Goal: Task Accomplishment & Management: Manage account settings

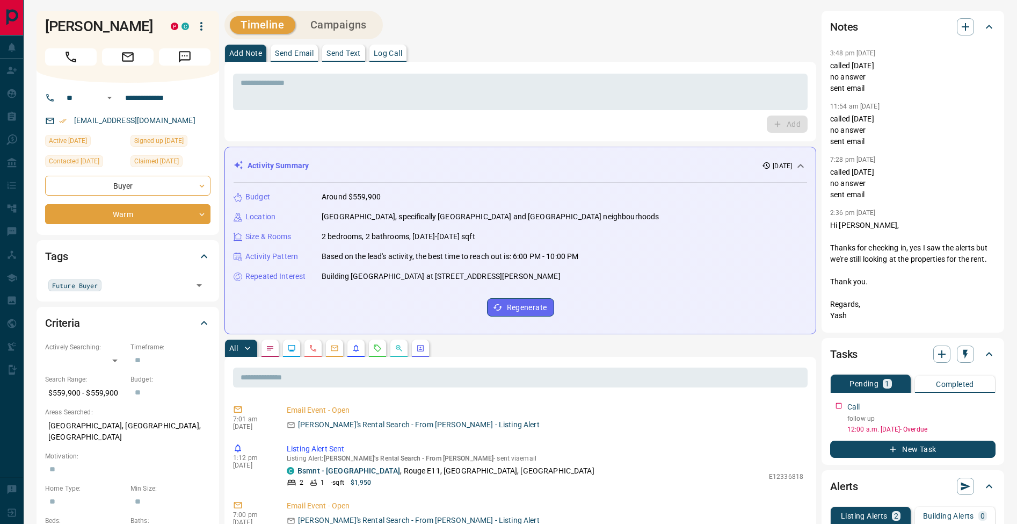
click at [407, 53] on button "Log Call" at bounding box center [387, 53] width 37 height 17
click at [793, 124] on button "Log Call" at bounding box center [786, 123] width 42 height 17
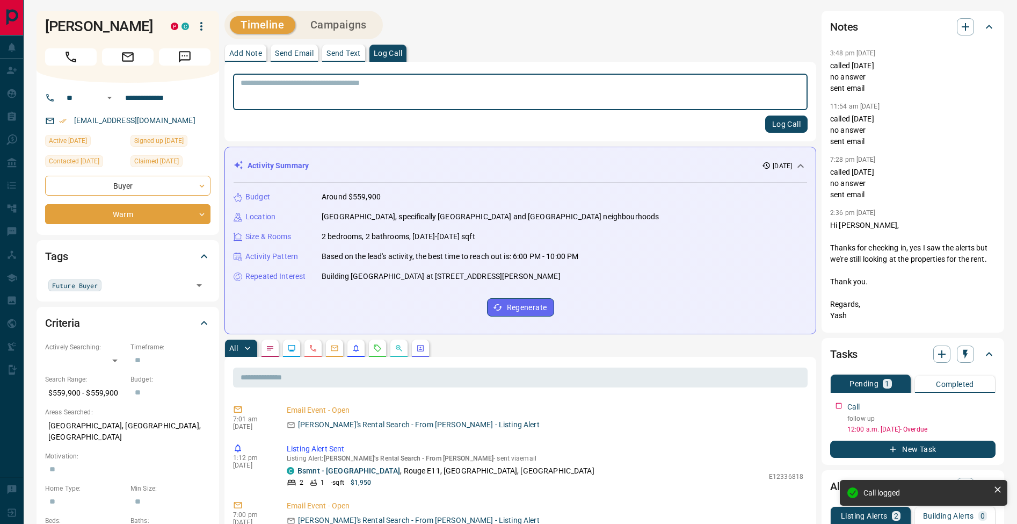
click at [248, 50] on p "Add Note" at bounding box center [245, 53] width 33 height 8
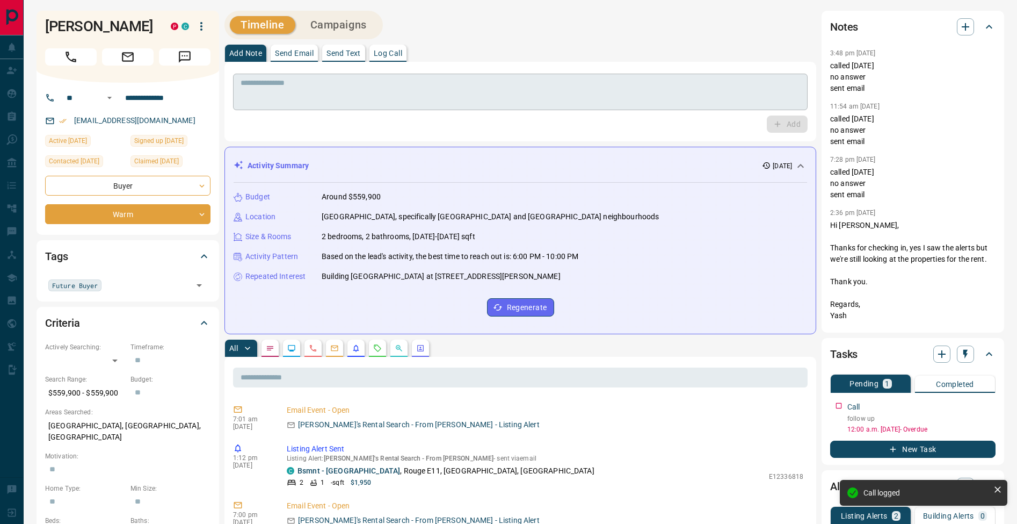
click at [274, 88] on textarea at bounding box center [521, 91] width 560 height 27
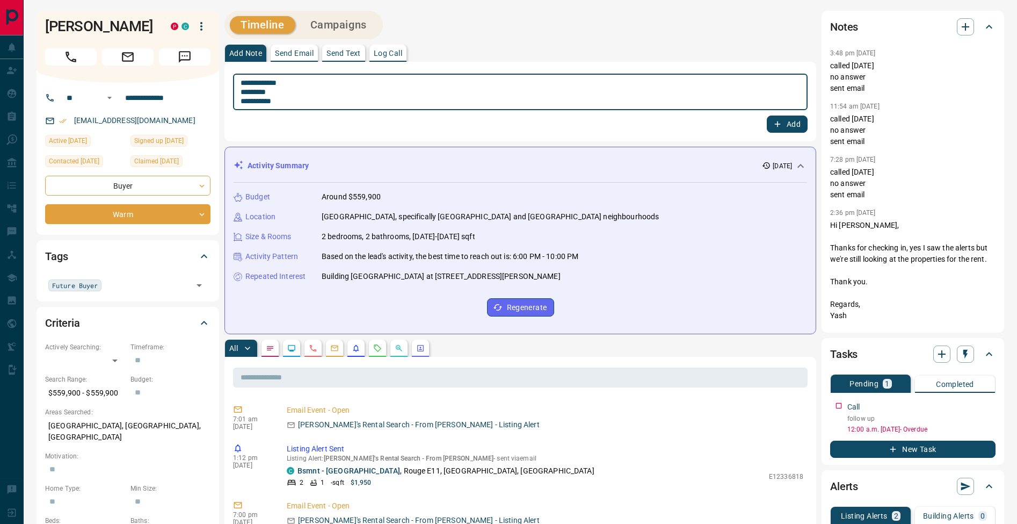
drag, startPoint x: 245, startPoint y: 91, endPoint x: 325, endPoint y: 83, distance: 80.4
click at [245, 91] on textarea "**********" at bounding box center [521, 91] width 560 height 27
type textarea "**********"
click at [777, 126] on icon "button" at bounding box center [778, 124] width 10 height 10
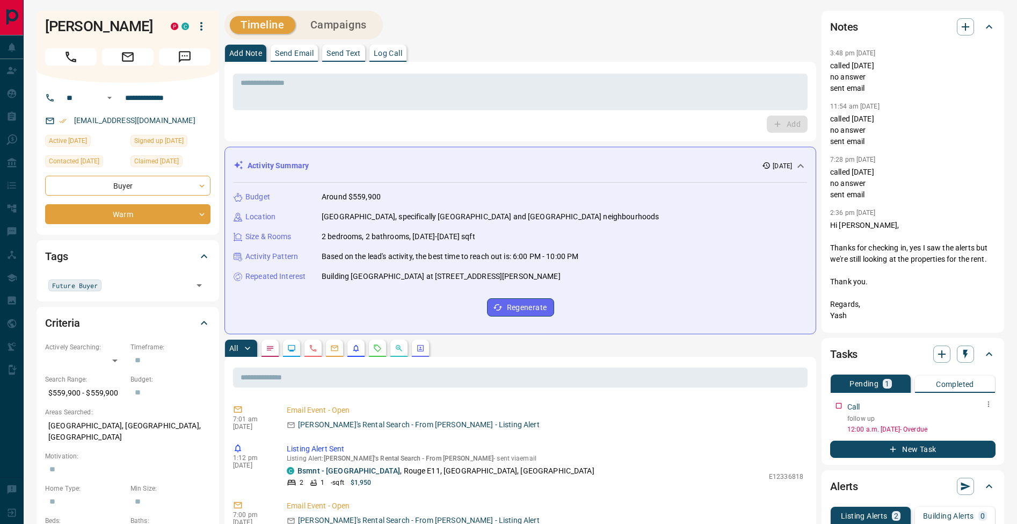
click at [990, 405] on icon "button" at bounding box center [988, 404] width 9 height 9
click at [973, 427] on li "Edit" at bounding box center [971, 424] width 47 height 16
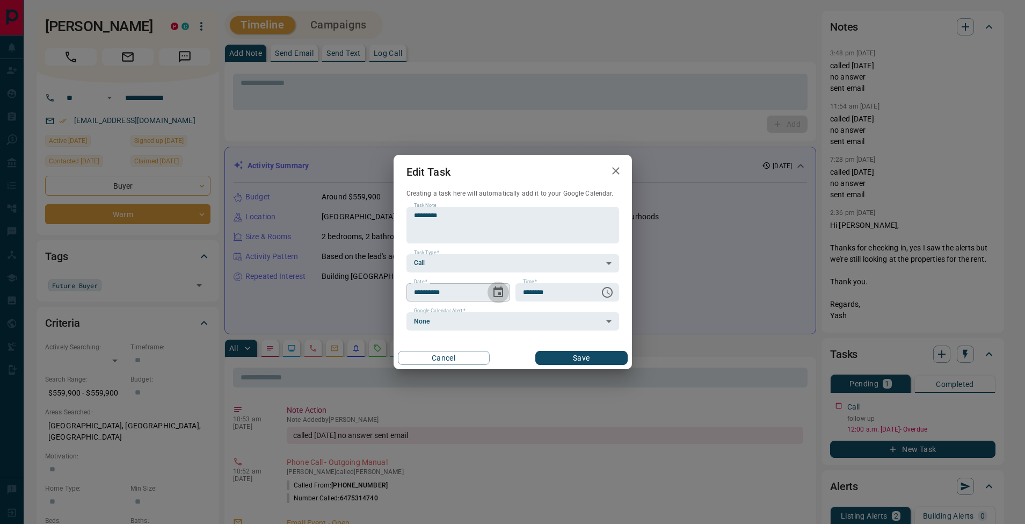
click at [498, 292] on icon "Choose date, selected date is Aug 13, 2025" at bounding box center [499, 291] width 10 height 11
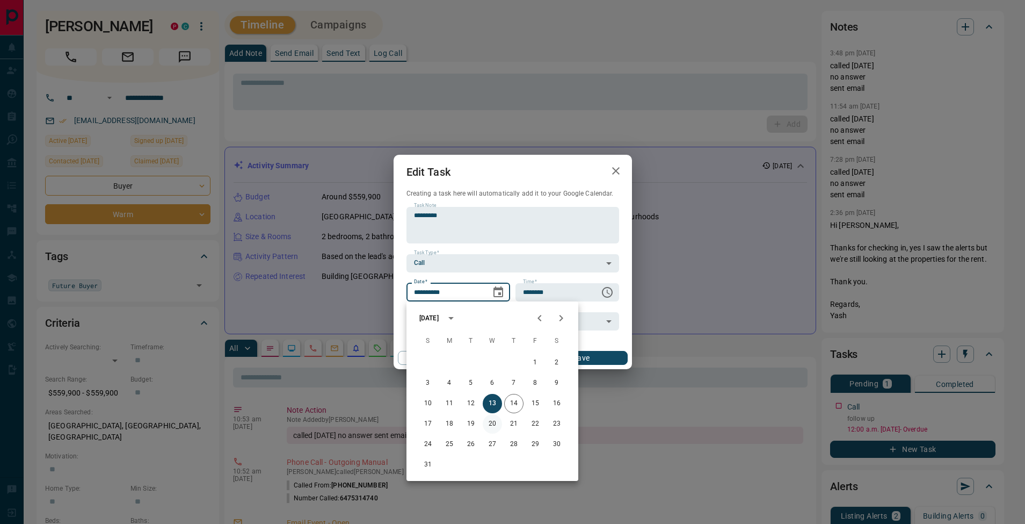
click at [489, 424] on button "20" at bounding box center [492, 423] width 19 height 19
type input "**********"
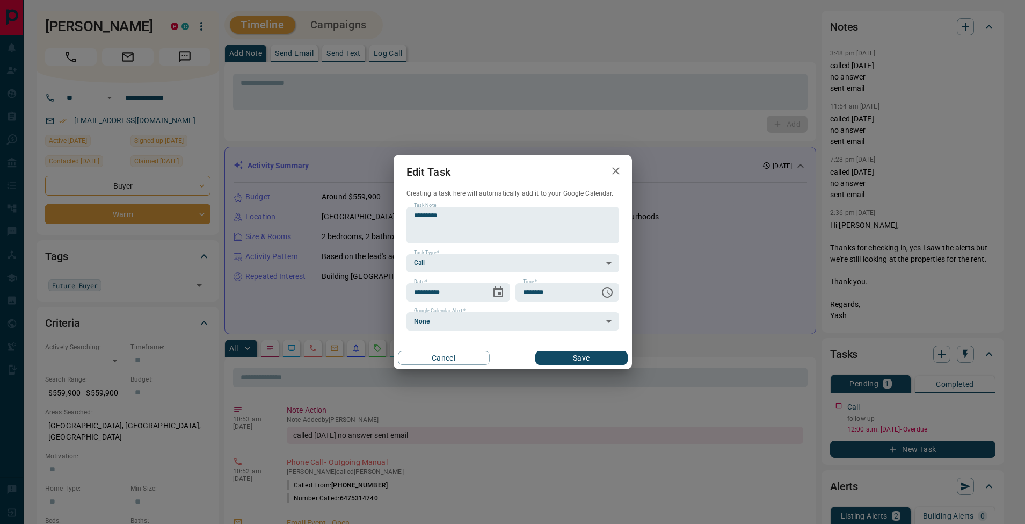
click at [601, 361] on button "Save" at bounding box center [581, 358] width 92 height 14
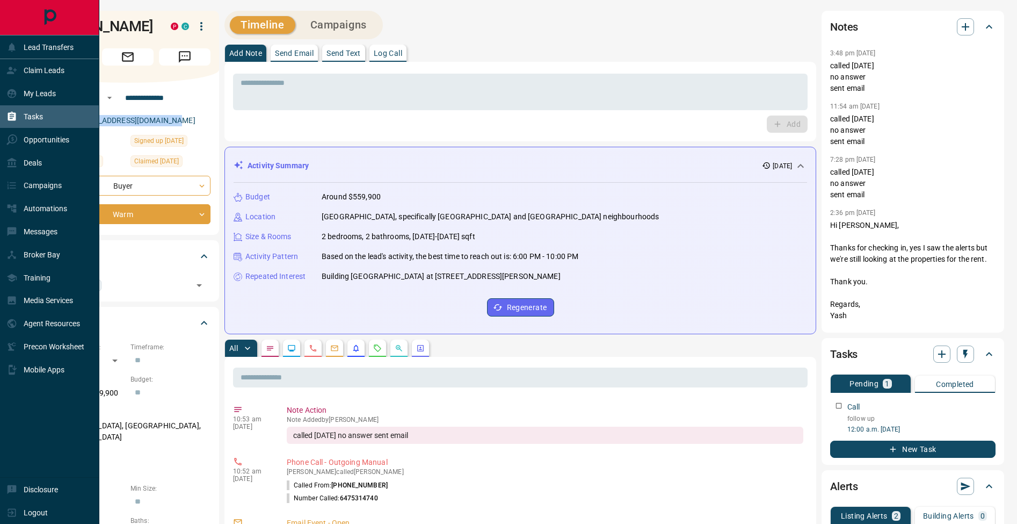
click at [9, 116] on icon at bounding box center [12, 116] width 8 height 9
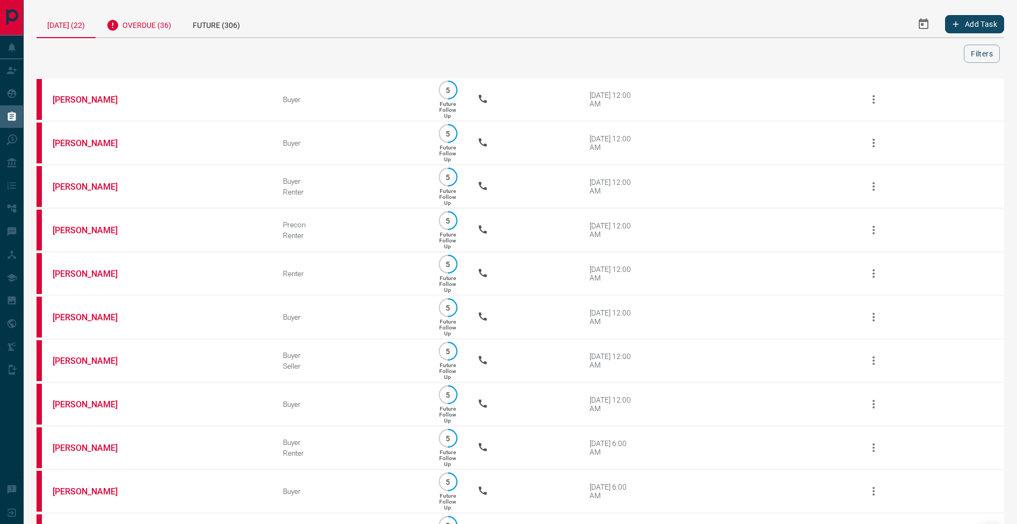
click at [166, 30] on div "Overdue (36)" at bounding box center [139, 24] width 86 height 26
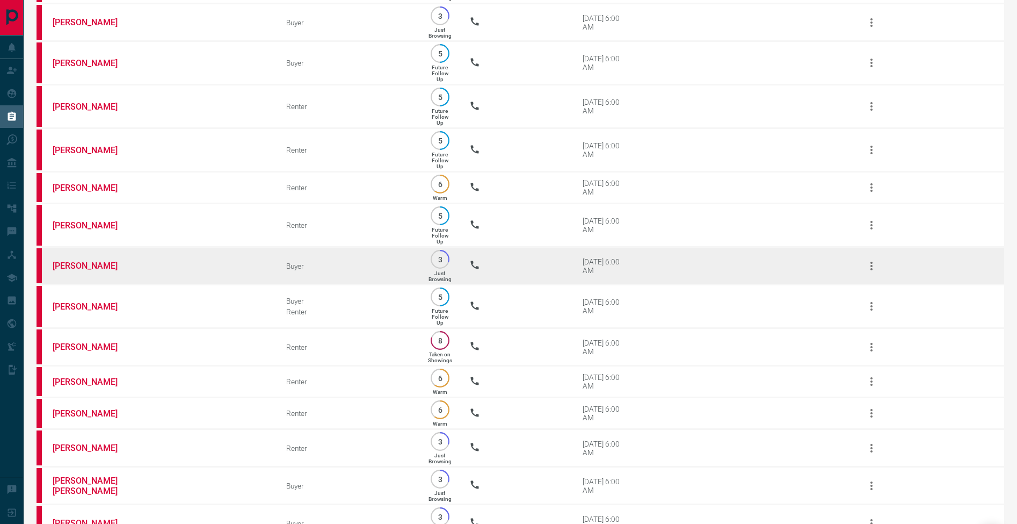
scroll to position [686, 0]
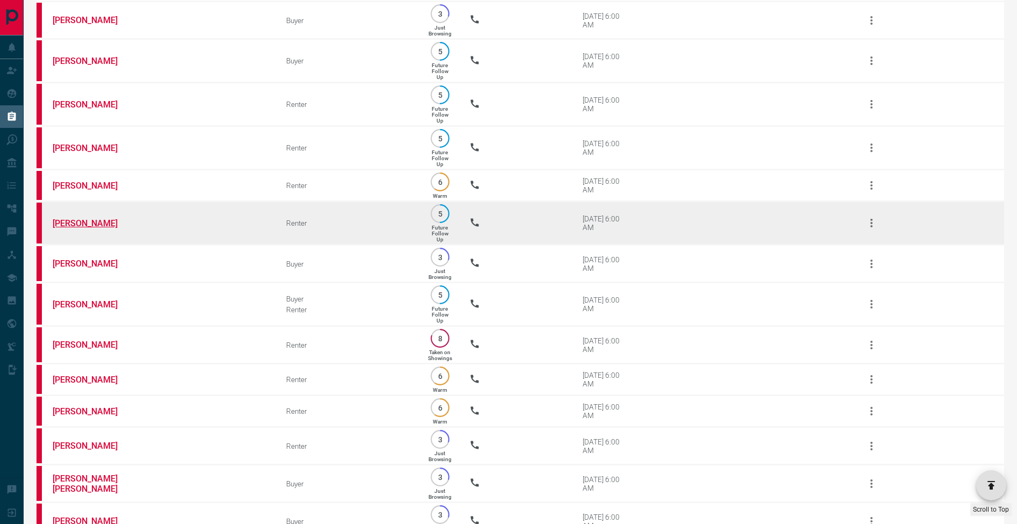
click at [85, 228] on link "[PERSON_NAME]" at bounding box center [93, 223] width 81 height 10
